Goal: Find specific fact: Find specific fact

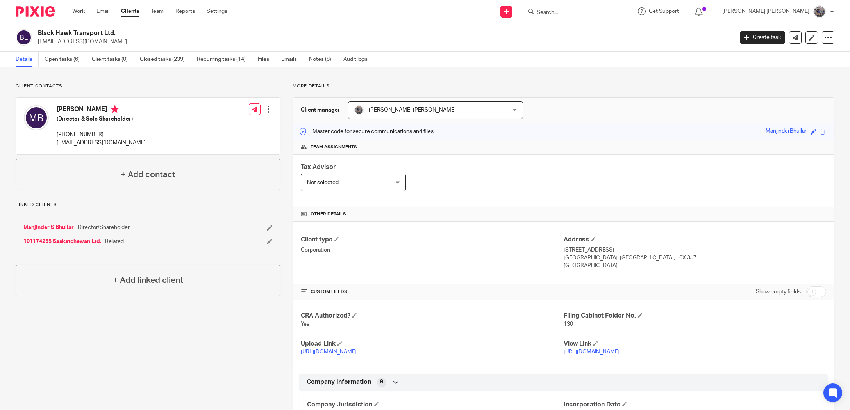
scroll to position [133, 0]
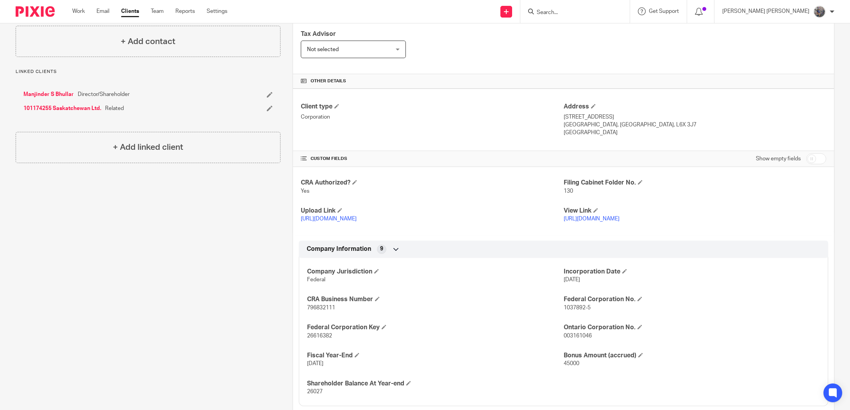
click at [586, 7] on form at bounding box center [577, 12] width 83 height 10
click at [604, 11] on input "Search" at bounding box center [571, 12] width 70 height 7
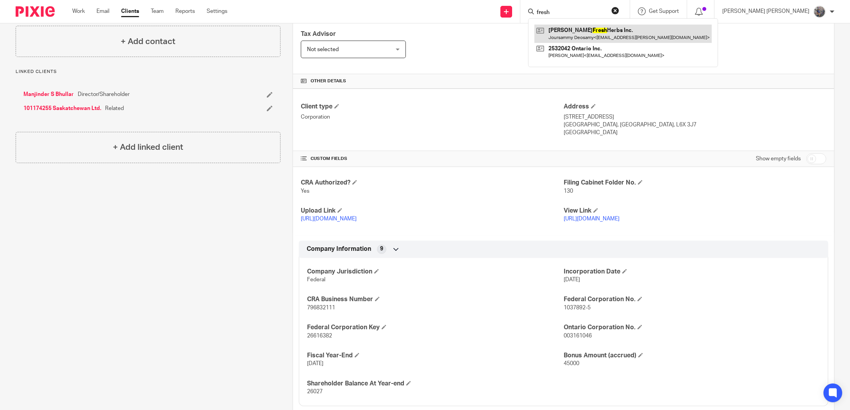
type input "fresh"
click at [613, 27] on link at bounding box center [622, 34] width 177 height 18
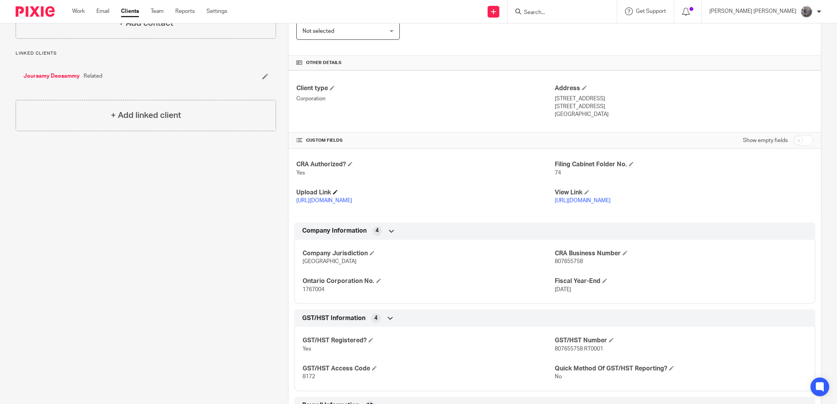
scroll to position [267, 0]
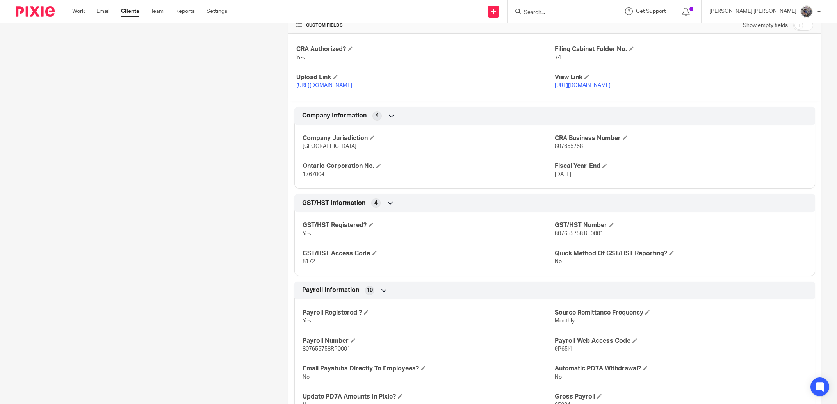
click at [321, 354] on div "Payroll Registered ? Yes Source Remittance Frequency Monthly Payroll Number 807…" at bounding box center [554, 370] width 521 height 154
drag, startPoint x: 328, startPoint y: 351, endPoint x: 292, endPoint y: 350, distance: 35.9
click at [294, 350] on div "Payroll Information 10 Payroll Registered ? Yes Source Remittance Frequency Mon…" at bounding box center [554, 365] width 521 height 166
copy span "807655758"
